Goal: Check status: Check status

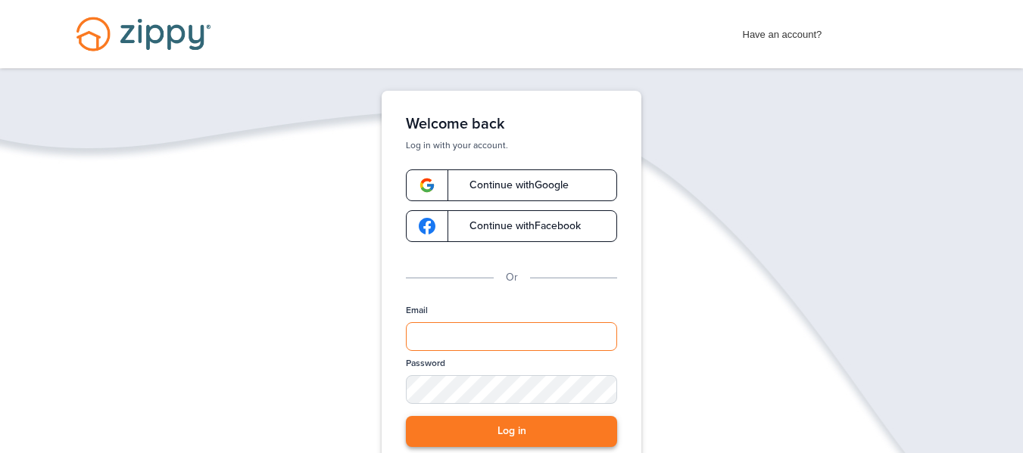
type input "**********"
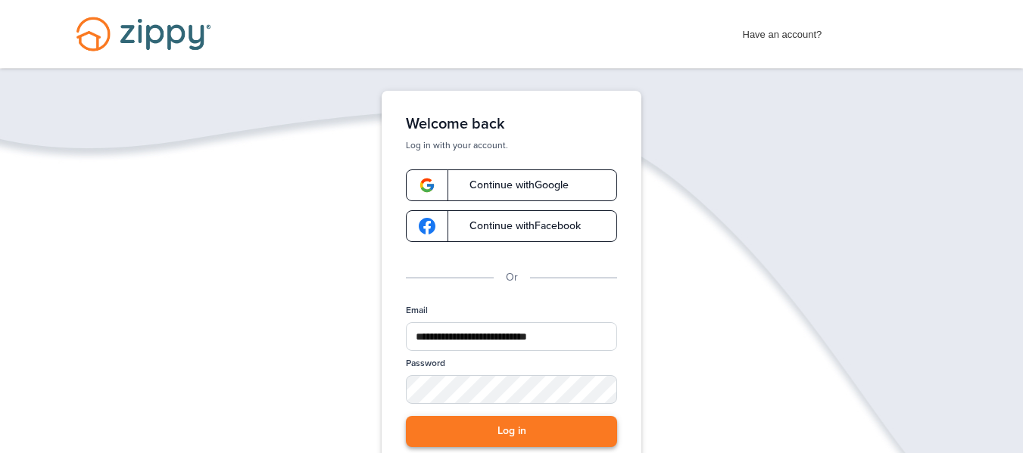
click at [557, 431] on button "Log in" at bounding box center [511, 431] width 211 height 31
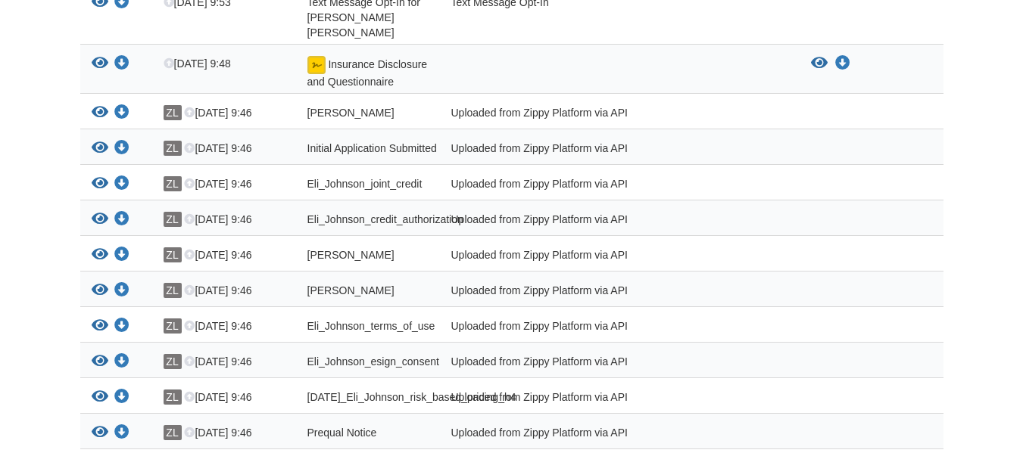
scroll to position [702, 0]
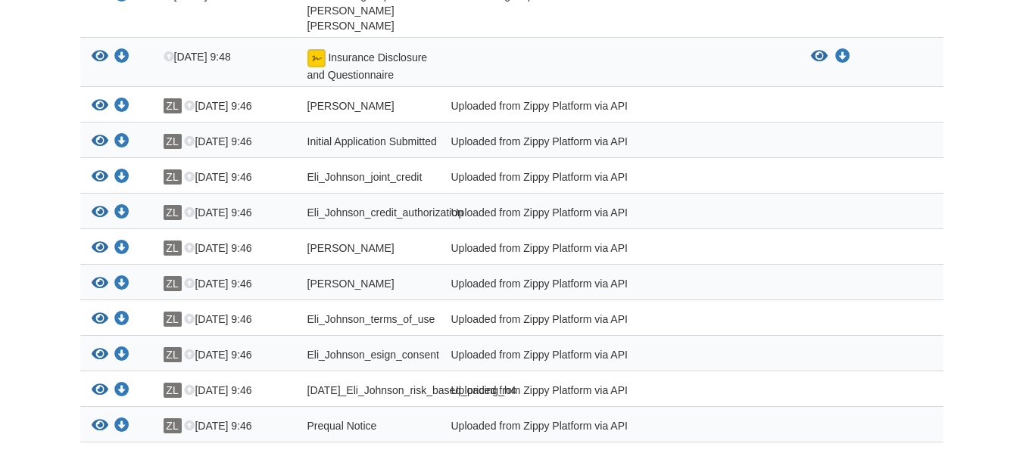
click at [1022, 283] on html "[PERSON_NAME][EMAIL_ADDRESS][DOMAIN_NAME] Logout ×" at bounding box center [511, 273] width 1023 height 1951
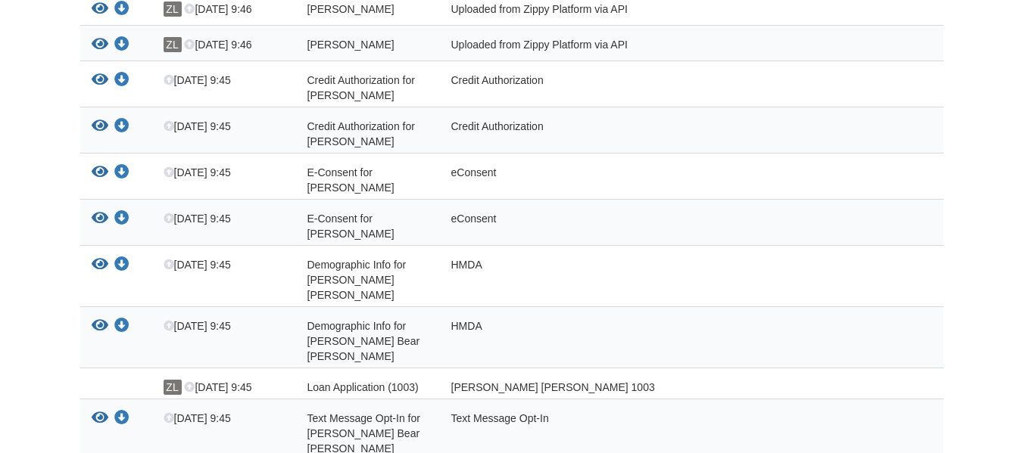
scroll to position [1371, 0]
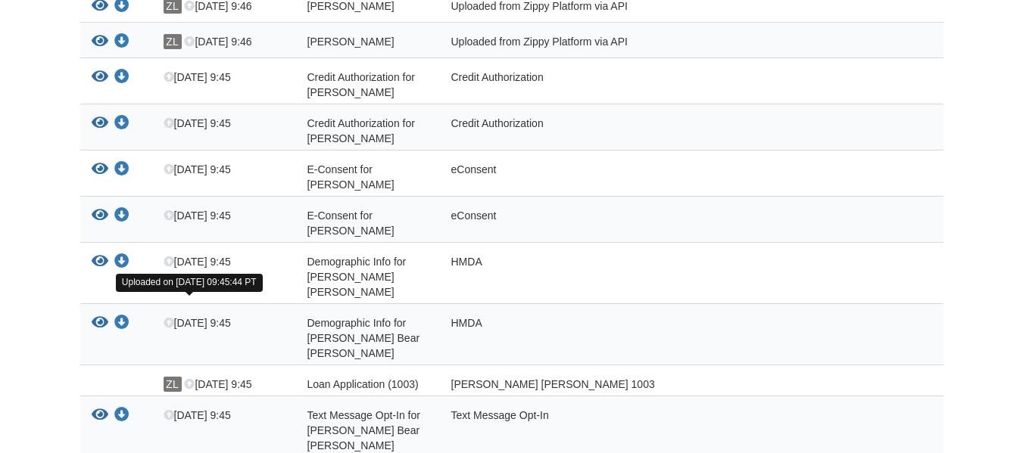
click at [97, 316] on icon "View Demographic Info for Eli Bear Johnson" at bounding box center [100, 323] width 17 height 15
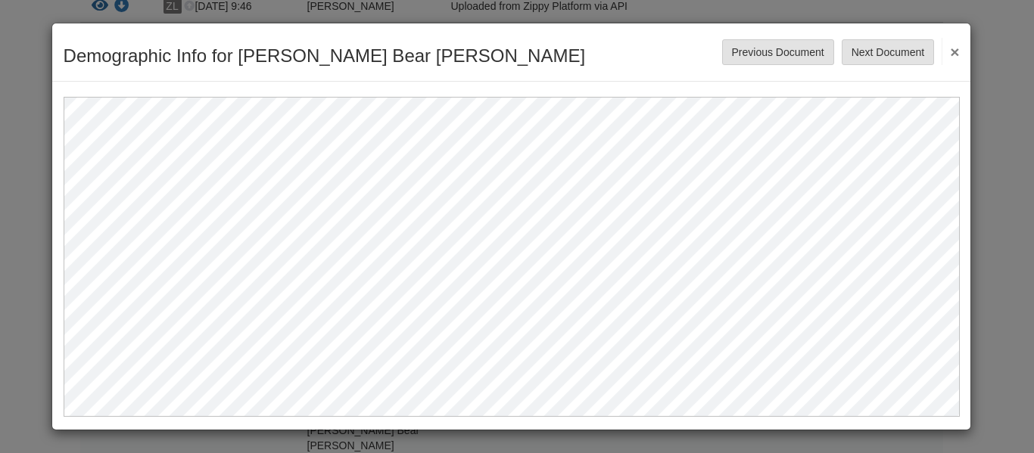
click at [952, 57] on button "×" at bounding box center [950, 51] width 17 height 27
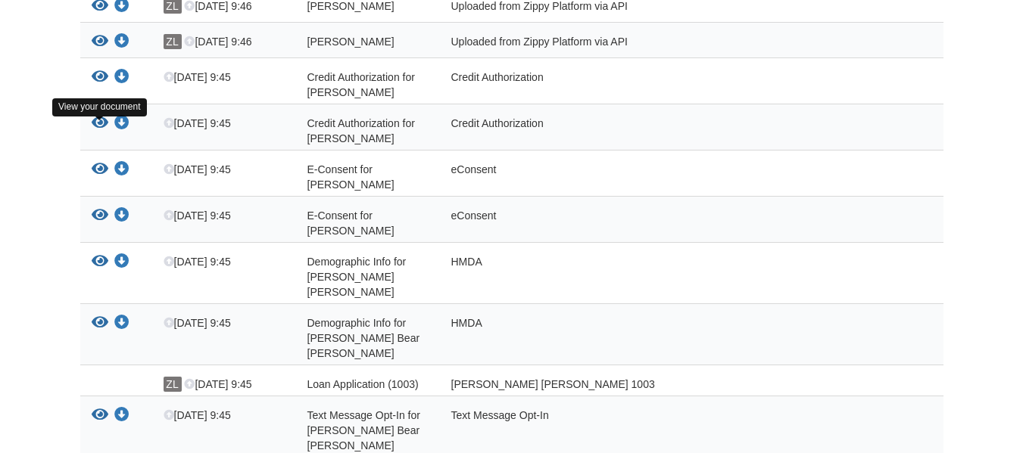
click at [96, 129] on icon "View Credit Authorization for Eli Johnson" at bounding box center [100, 123] width 17 height 15
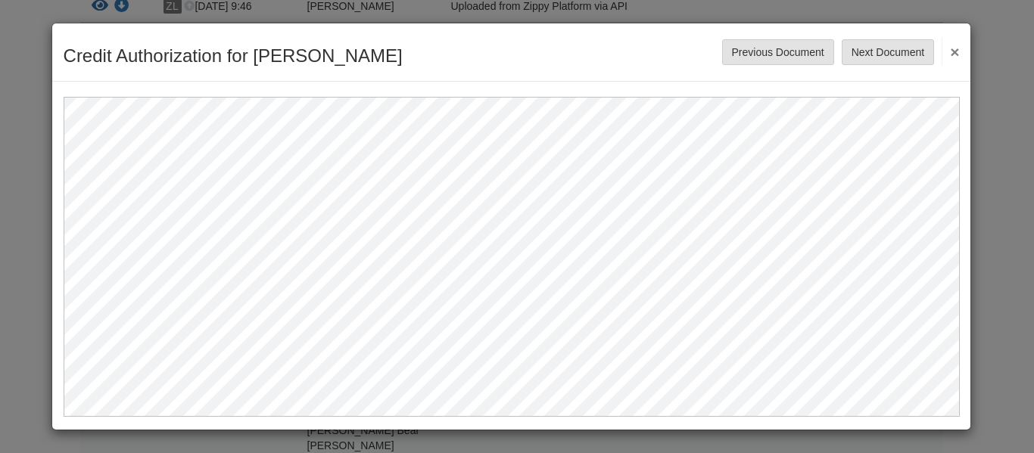
click at [951, 51] on button "×" at bounding box center [950, 51] width 17 height 27
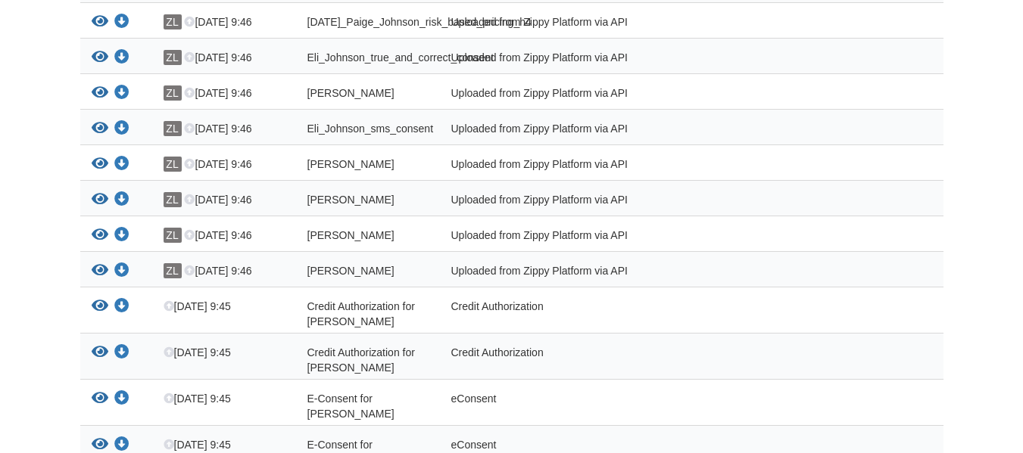
scroll to position [1094, 0]
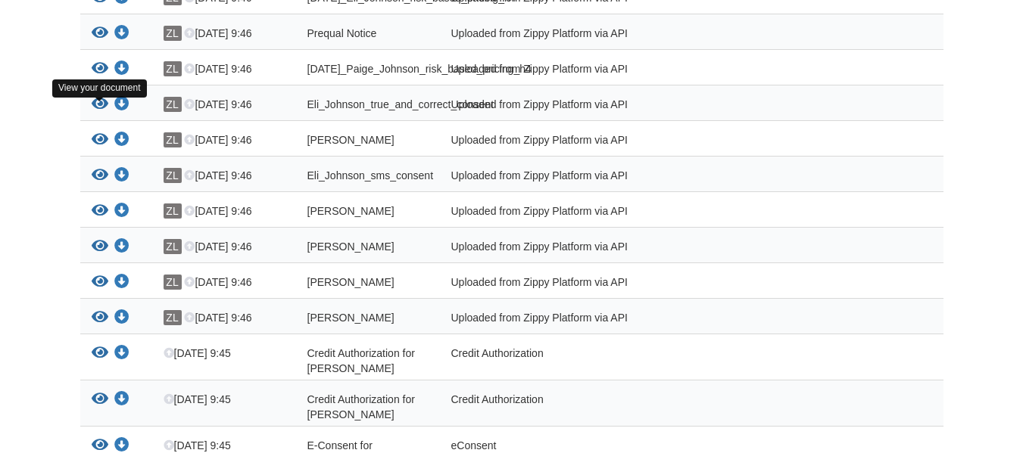
click at [95, 111] on icon "View Eli_Johnson_true_and_correct_consent" at bounding box center [100, 104] width 17 height 15
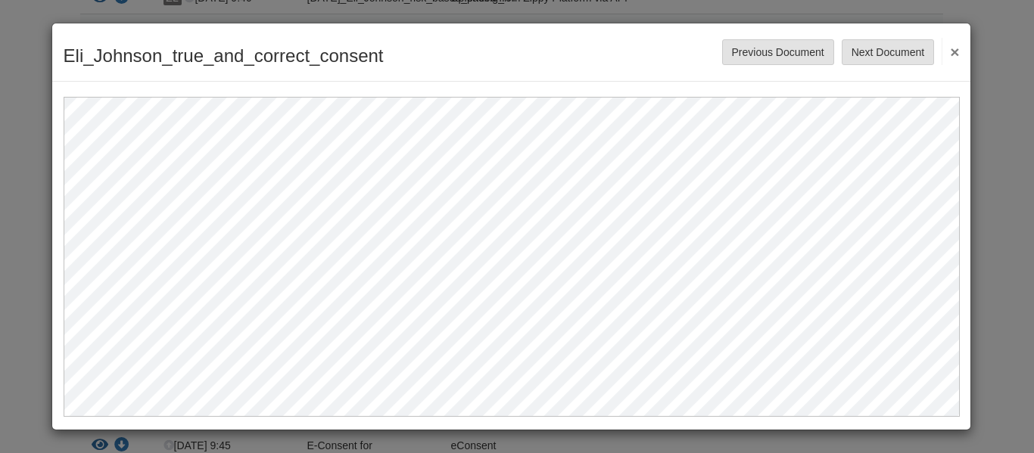
click at [951, 53] on button "×" at bounding box center [950, 51] width 17 height 27
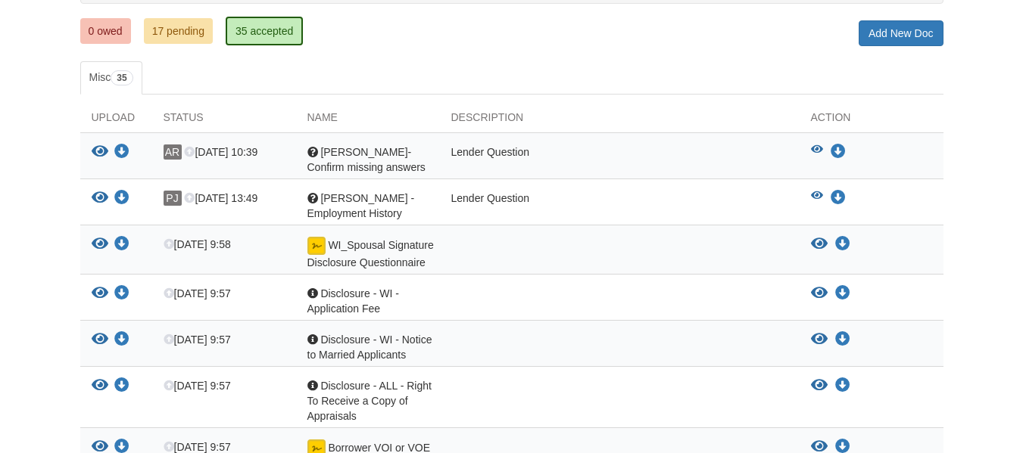
scroll to position [197, 0]
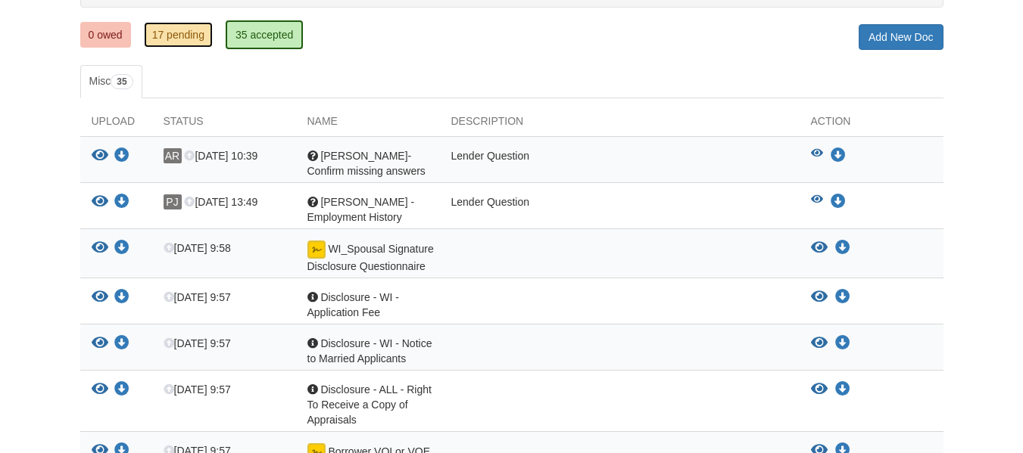
click at [201, 36] on link "17 pending" at bounding box center [178, 35] width 69 height 26
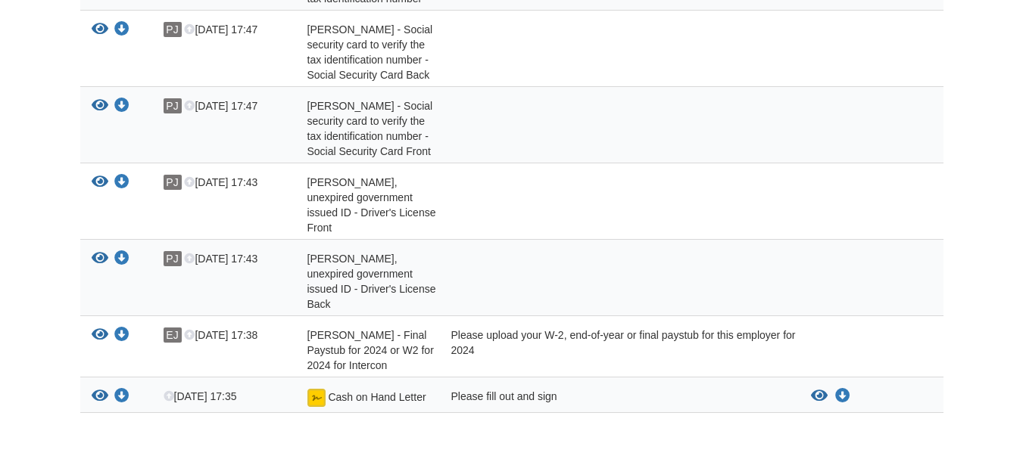
scroll to position [1014, 0]
